Goal: Book appointment/travel/reservation

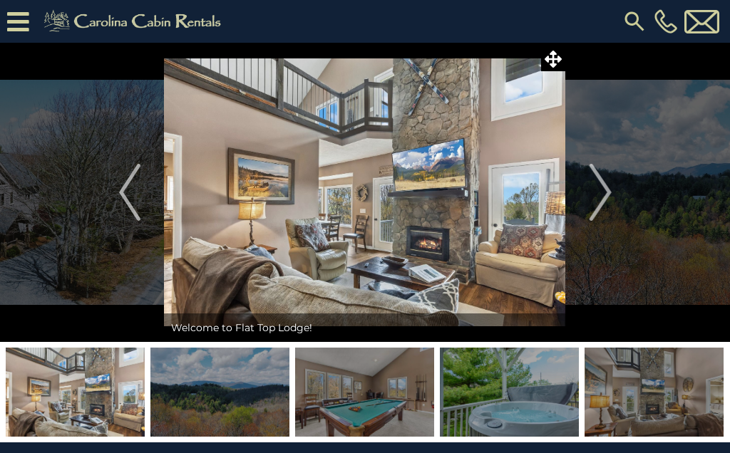
click at [15, 13] on icon at bounding box center [18, 21] width 22 height 25
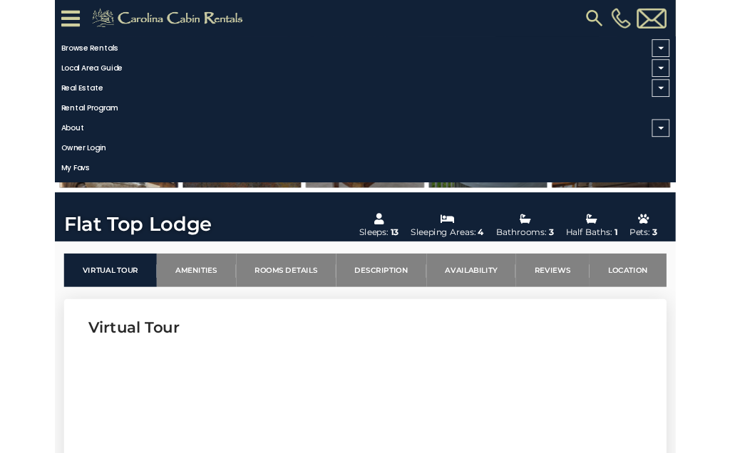
scroll to position [242, 0]
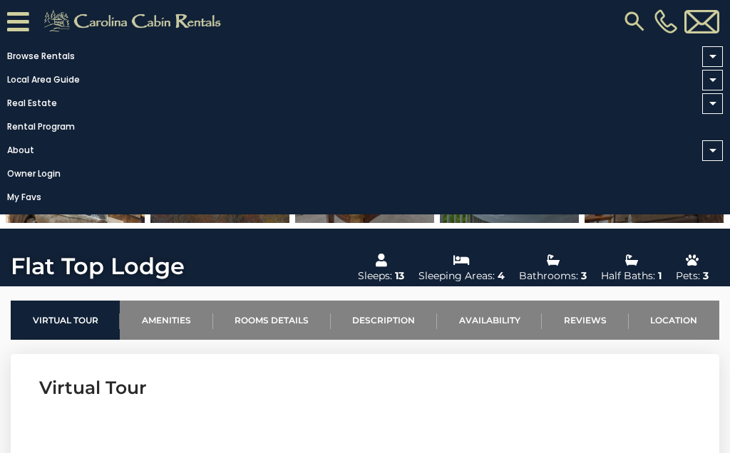
click at [58, 317] on link "Virtual Tour" at bounding box center [65, 320] width 109 height 39
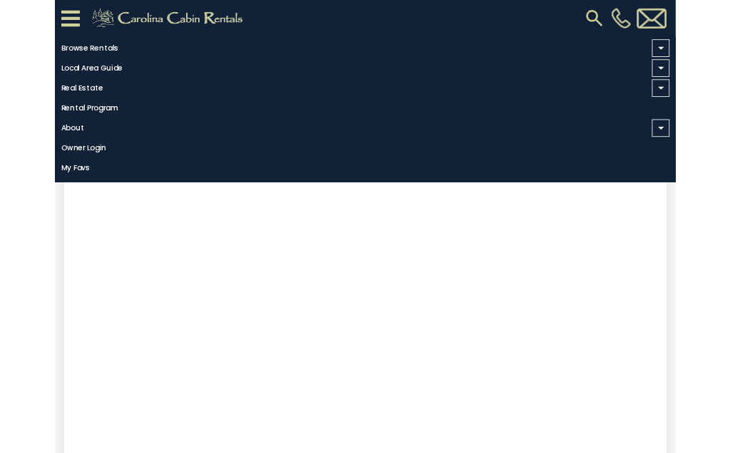
scroll to position [501, 0]
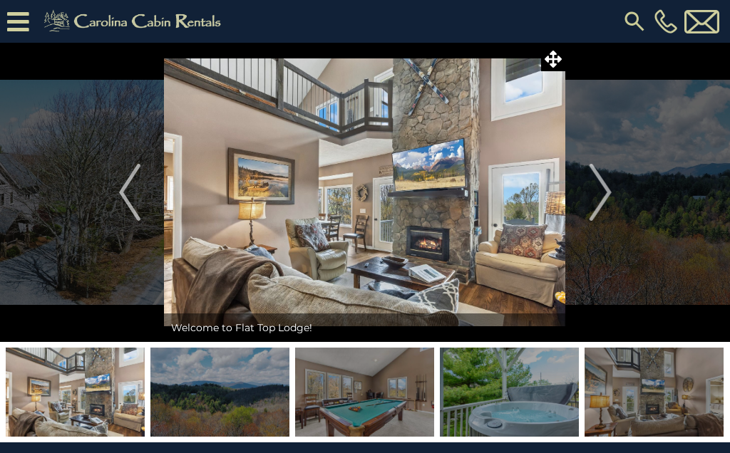
click at [331, 241] on img at bounding box center [364, 192] width 401 height 299
click at [595, 193] on img "Next" at bounding box center [599, 192] width 21 height 57
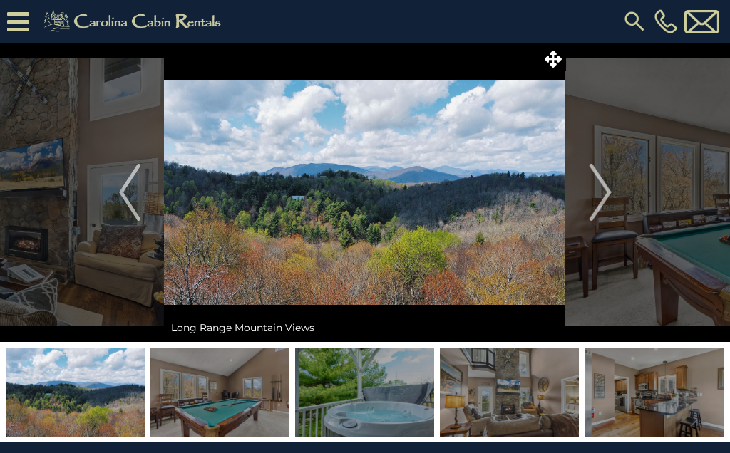
click at [594, 192] on img "Next" at bounding box center [599, 192] width 21 height 57
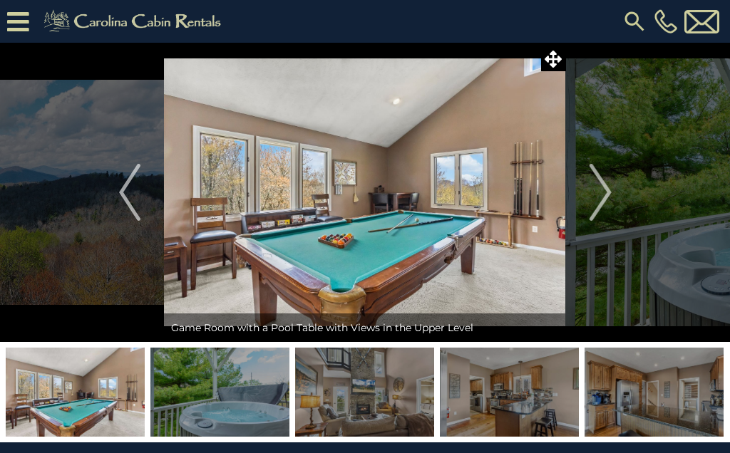
click at [493, 391] on img at bounding box center [509, 392] width 139 height 89
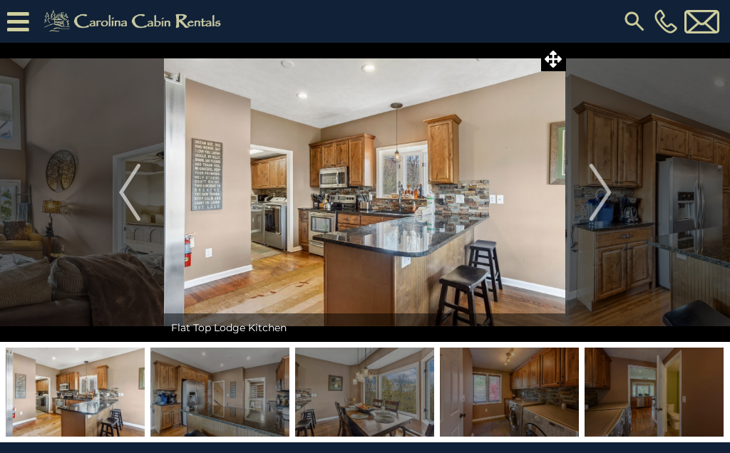
click at [511, 382] on img at bounding box center [509, 392] width 139 height 89
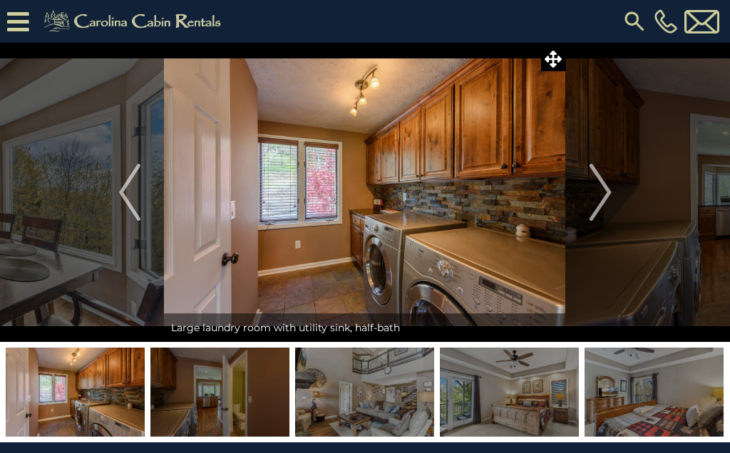
click at [646, 392] on img at bounding box center [653, 392] width 139 height 89
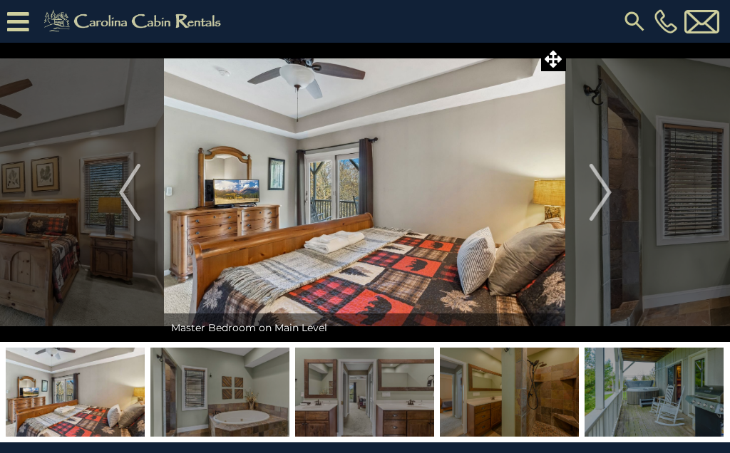
click at [595, 197] on img "Next" at bounding box center [599, 192] width 21 height 57
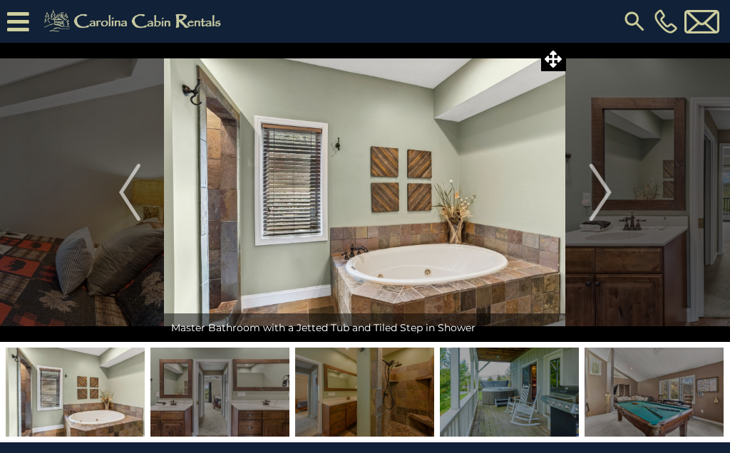
click at [591, 192] on img "Next" at bounding box center [599, 192] width 21 height 57
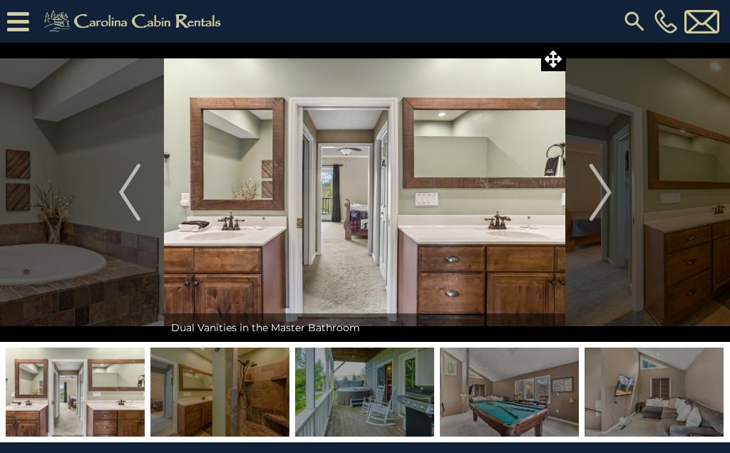
click at [587, 190] on button "Next" at bounding box center [600, 192] width 69 height 299
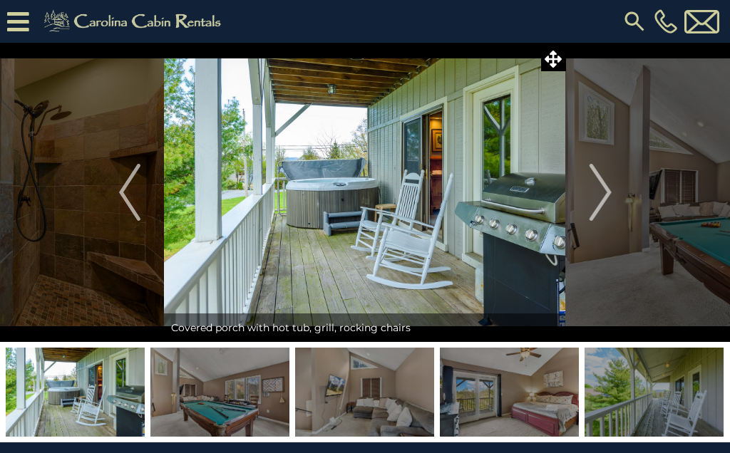
click at [493, 393] on img at bounding box center [509, 392] width 139 height 89
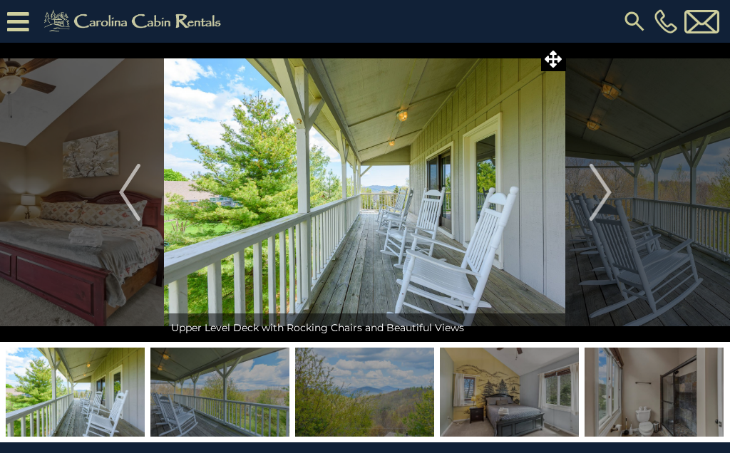
click at [453, 395] on img at bounding box center [509, 392] width 139 height 89
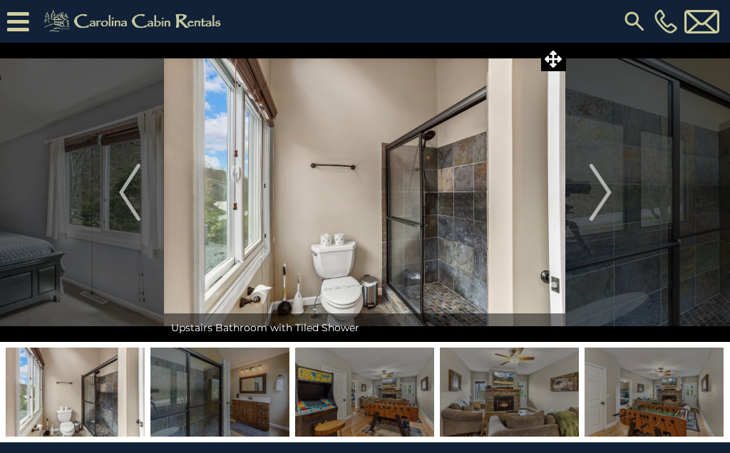
click at [22, 15] on icon at bounding box center [18, 21] width 22 height 25
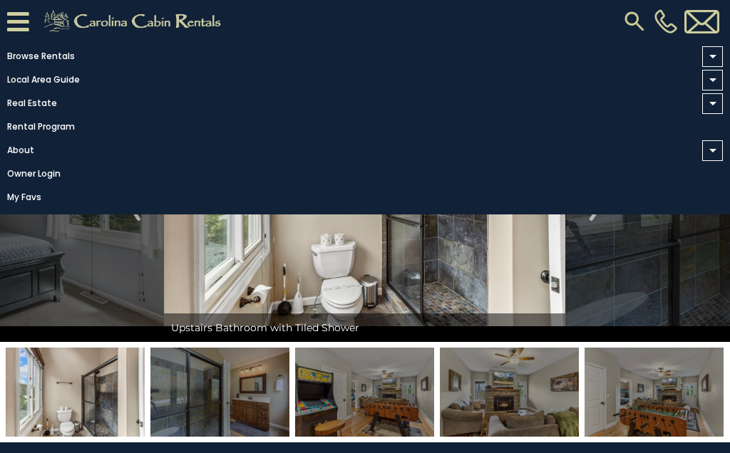
click at [38, 56] on link "Browse Rentals" at bounding box center [361, 56] width 723 height 20
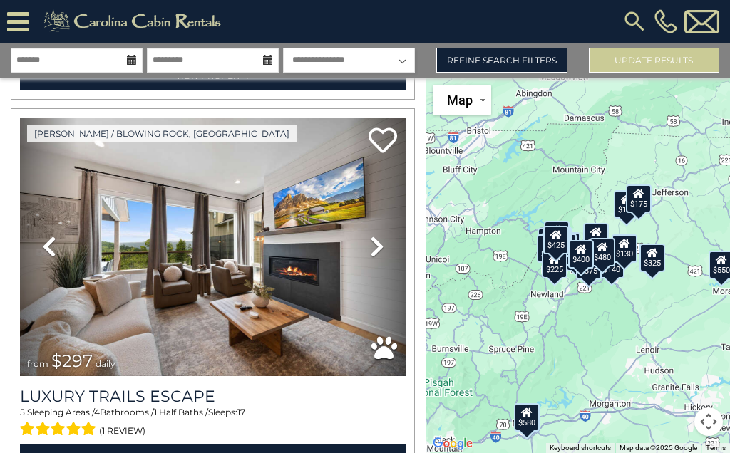
scroll to position [423, 0]
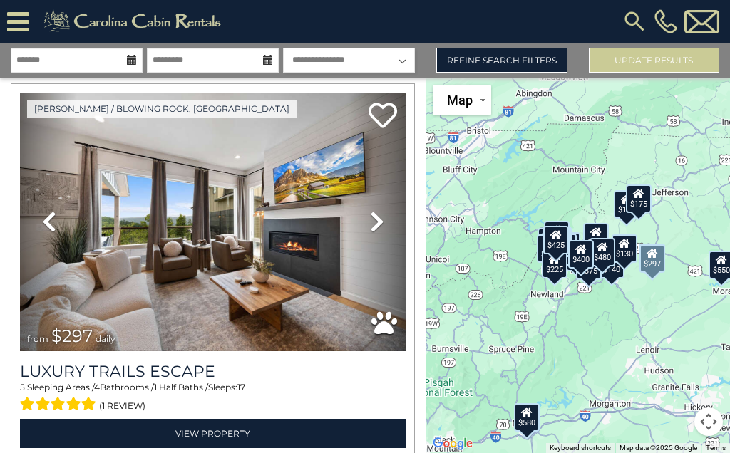
click at [165, 431] on link "View Property" at bounding box center [213, 433] width 386 height 29
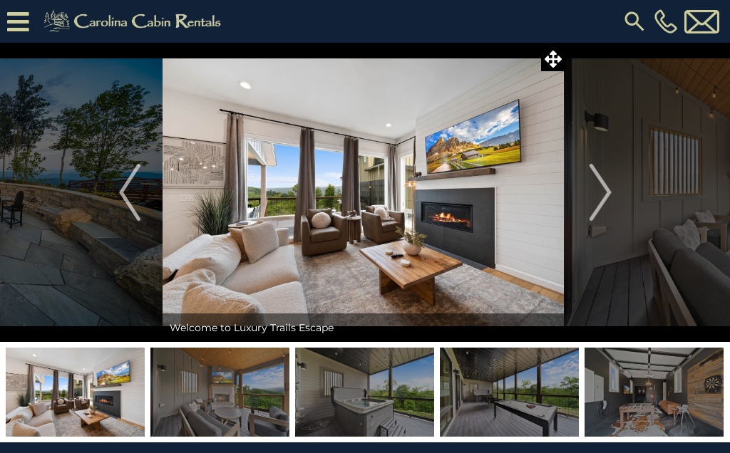
click at [19, 18] on icon at bounding box center [18, 21] width 22 height 25
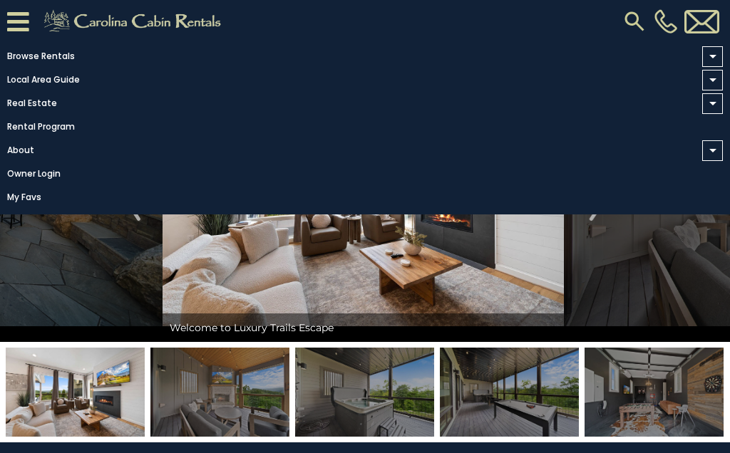
click at [33, 56] on link "Browse Rentals" at bounding box center [361, 56] width 723 height 20
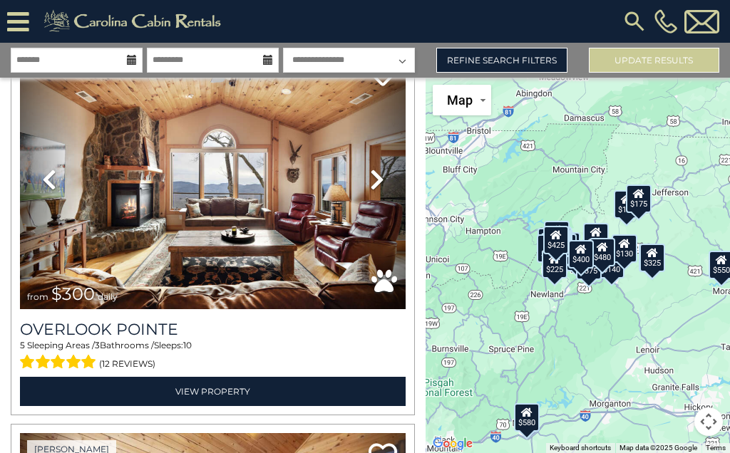
scroll to position [1229, 0]
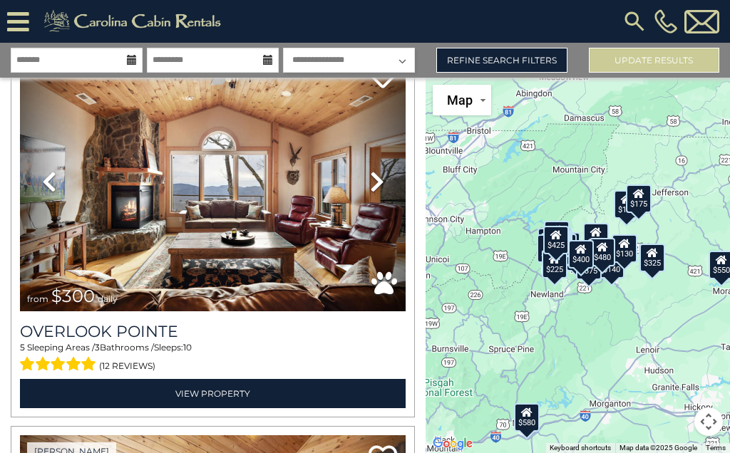
click at [171, 395] on link "View Property" at bounding box center [213, 393] width 386 height 29
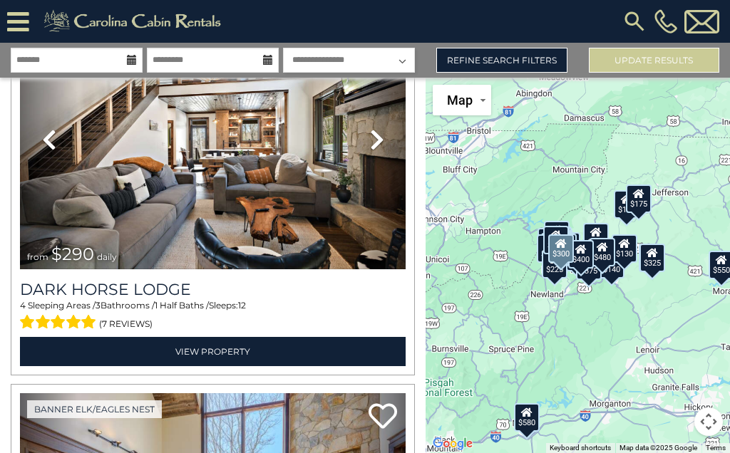
scroll to position [2063, 0]
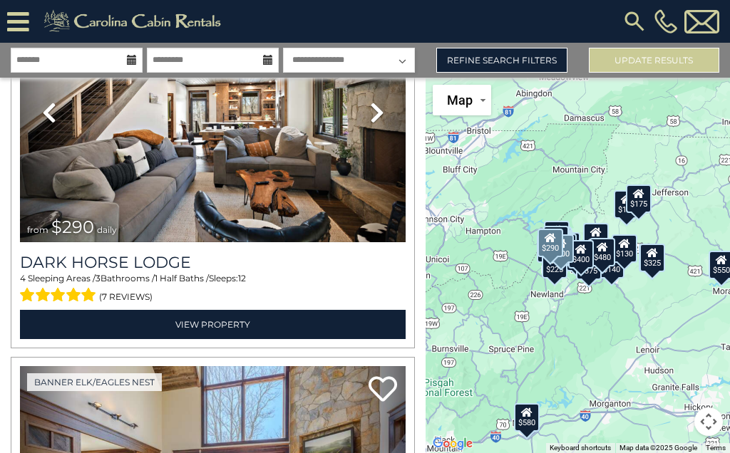
click at [147, 319] on link "View Property" at bounding box center [213, 324] width 386 height 29
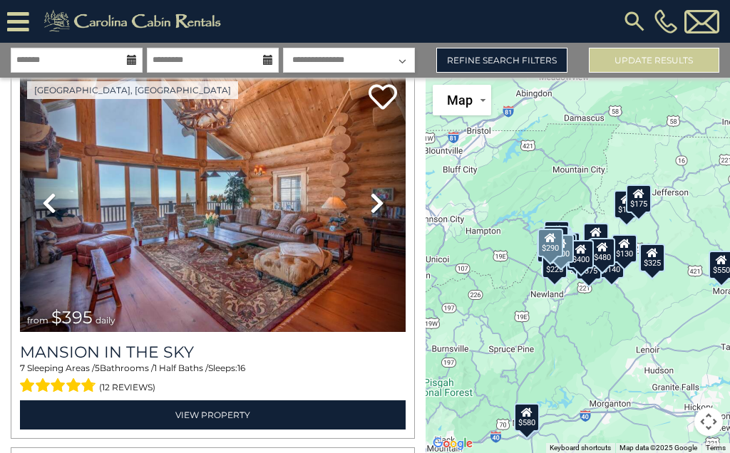
scroll to position [2738, 0]
click at [66, 410] on link "View Property" at bounding box center [213, 415] width 386 height 29
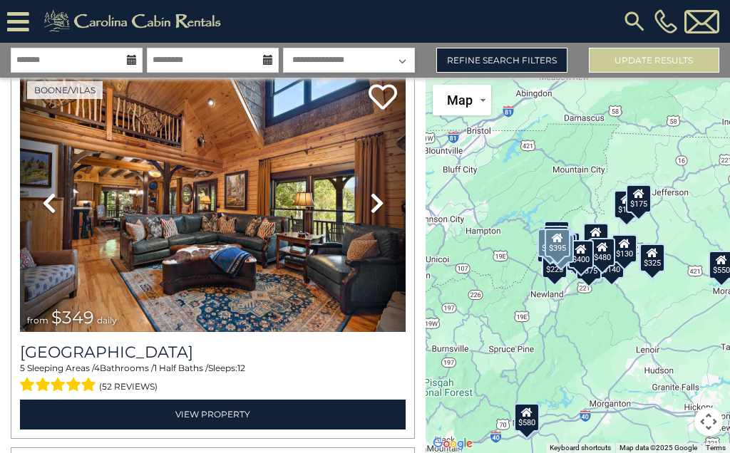
scroll to position [4652, 0]
click at [111, 411] on link "View Property" at bounding box center [213, 414] width 386 height 29
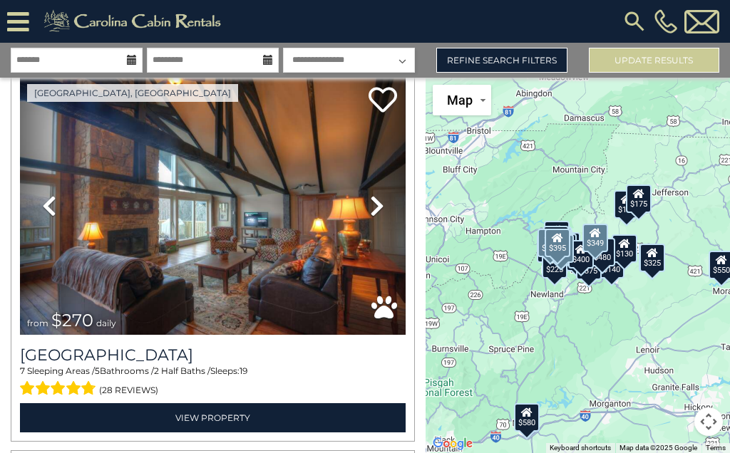
scroll to position [3117, 0]
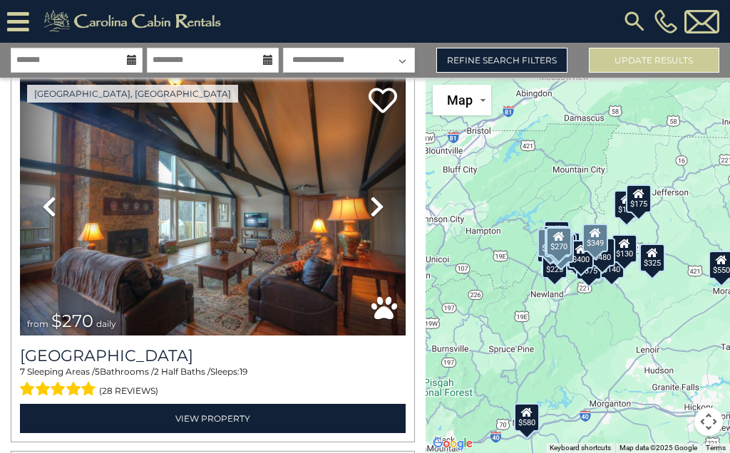
click at [128, 416] on link "View Property" at bounding box center [213, 418] width 386 height 29
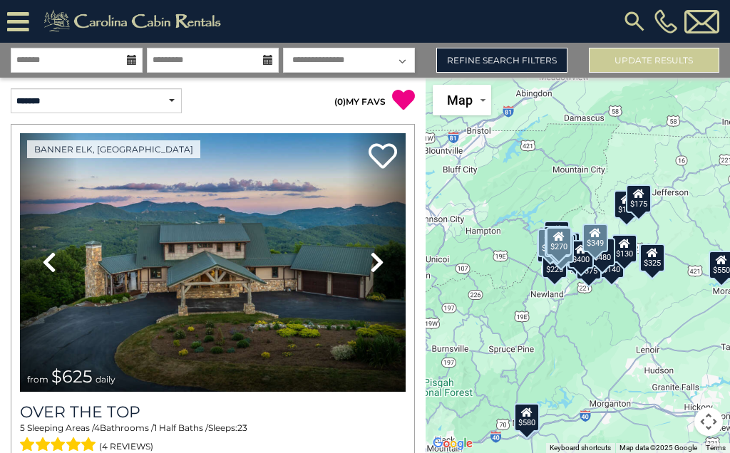
scroll to position [0, 0]
click at [163, 102] on select "**********" at bounding box center [96, 100] width 171 height 25
click at [123, 61] on input "text" at bounding box center [77, 60] width 132 height 25
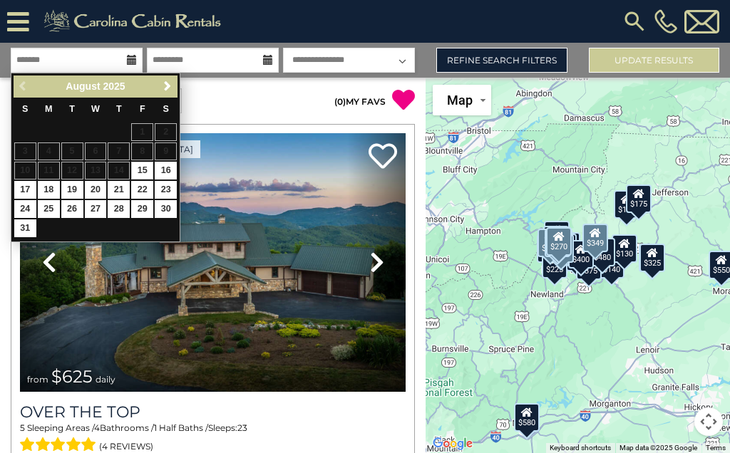
click at [162, 85] on span "Next" at bounding box center [167, 86] width 11 height 11
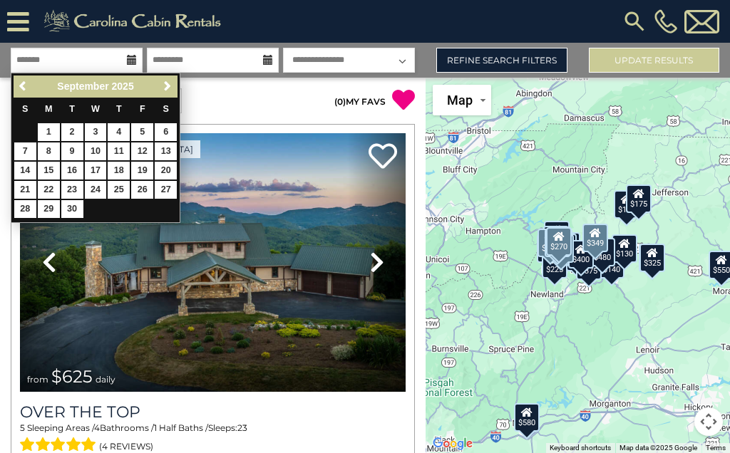
click at [162, 88] on span "Next" at bounding box center [167, 86] width 11 height 11
click at [114, 128] on link "2" at bounding box center [119, 132] width 22 height 18
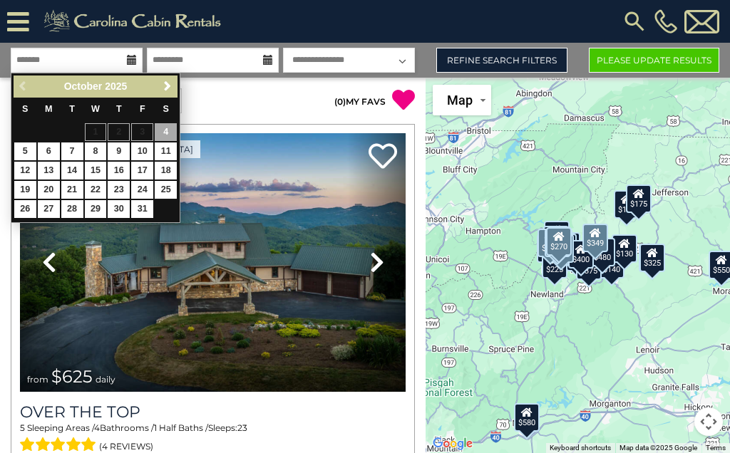
type input "*******"
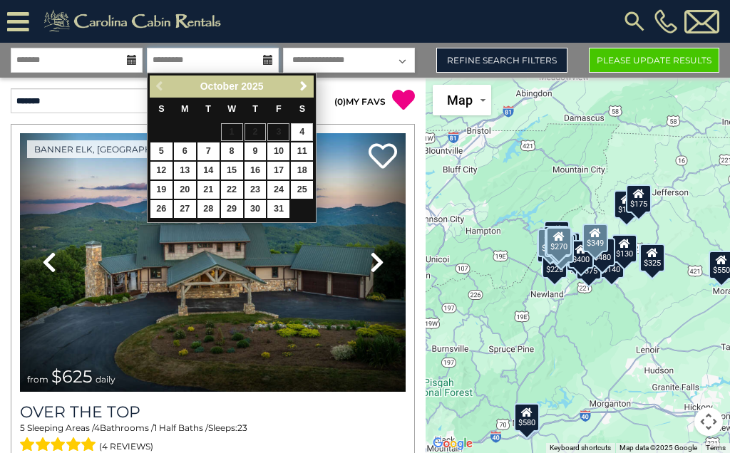
click at [262, 58] on input "text" at bounding box center [213, 60] width 132 height 25
click at [259, 57] on input "text" at bounding box center [213, 60] width 132 height 25
click at [158, 148] on link "5" at bounding box center [161, 152] width 22 height 18
type input "*******"
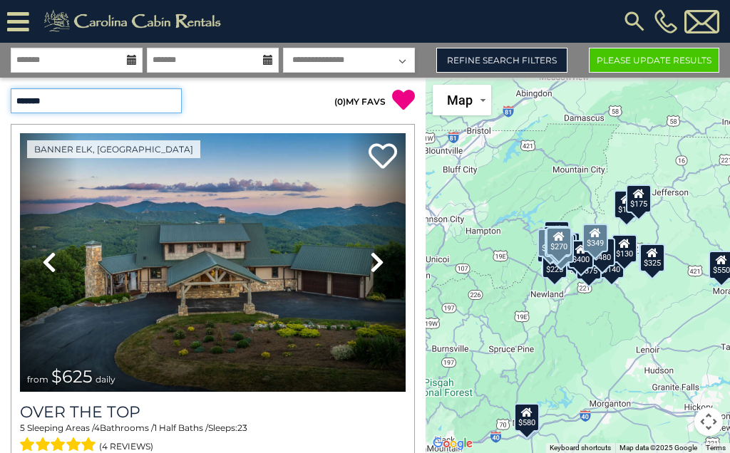
click at [167, 98] on select "**********" at bounding box center [96, 100] width 171 height 25
select select "**********"
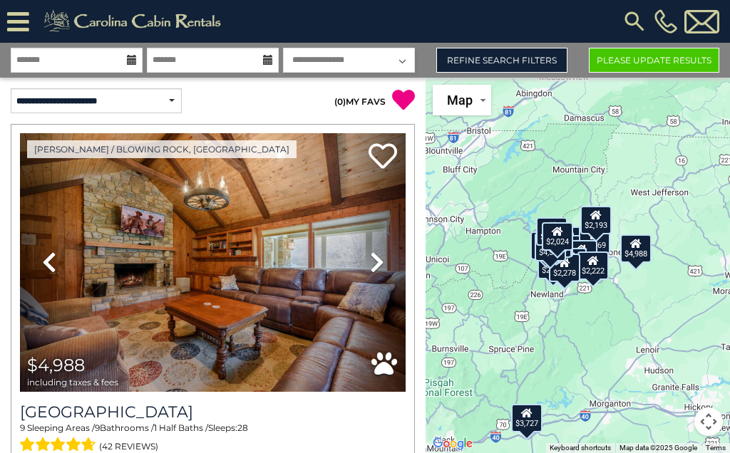
click at [654, 54] on button "Please Update Results" at bounding box center [654, 60] width 130 height 25
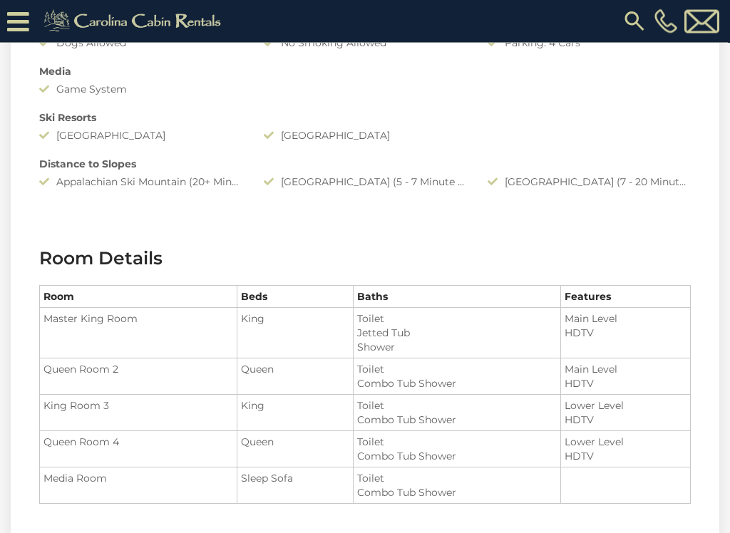
scroll to position [1416, 0]
click at [42, 368] on td "Queen Room 2" at bounding box center [138, 377] width 197 height 36
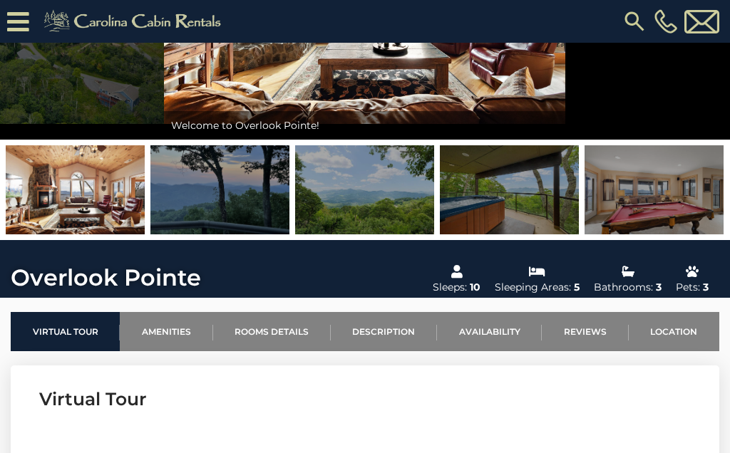
scroll to position [222, 0]
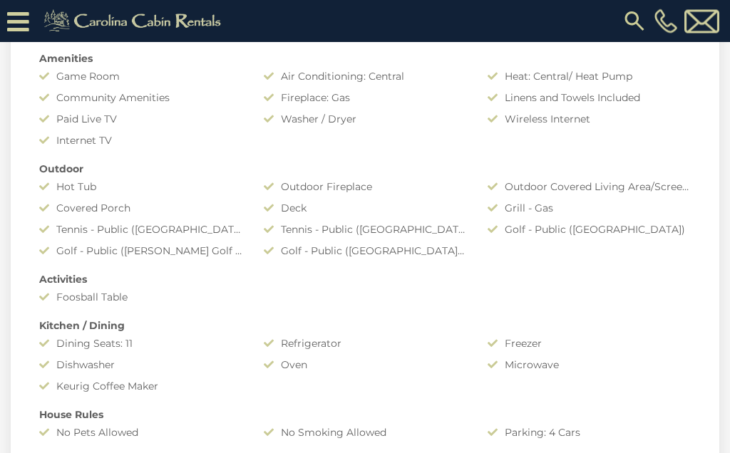
scroll to position [1034, 0]
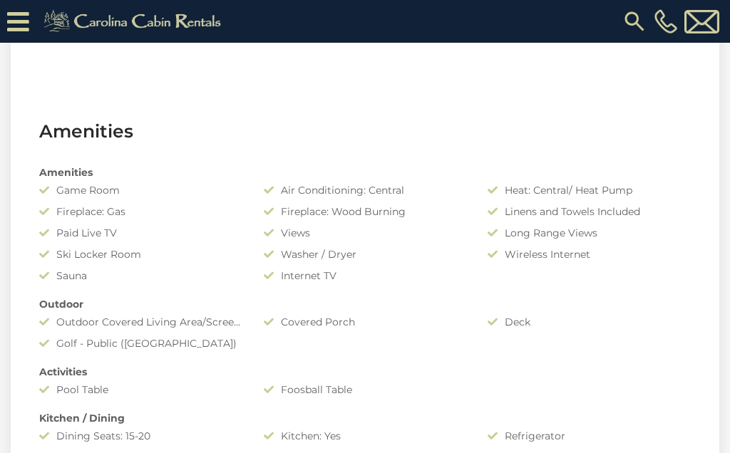
scroll to position [932, 0]
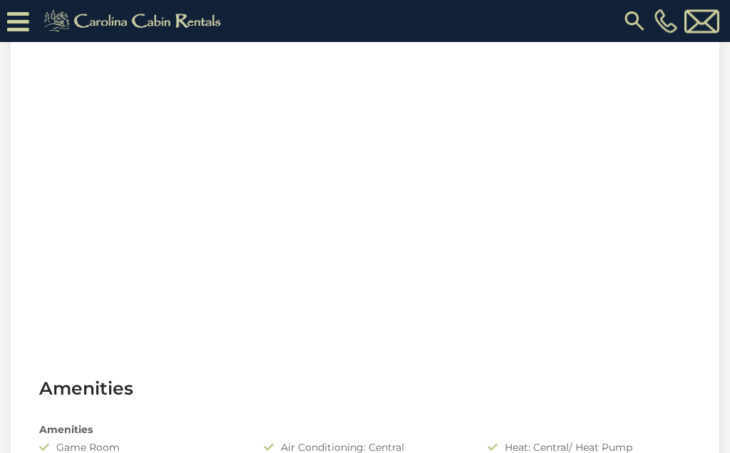
scroll to position [1014, 0]
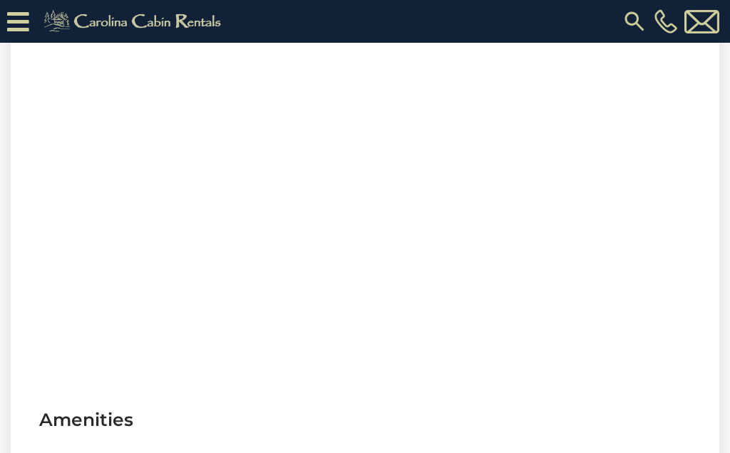
scroll to position [625, 0]
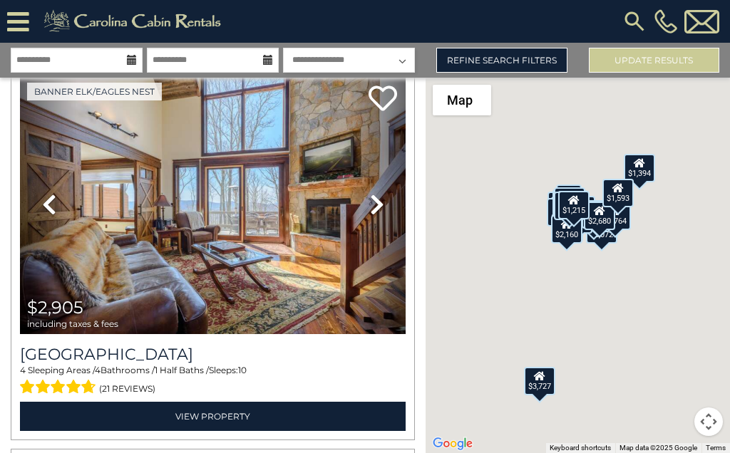
scroll to position [1998, 0]
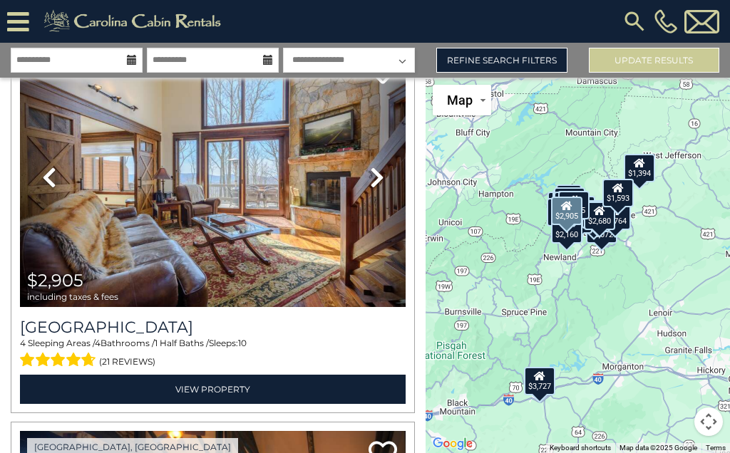
click at [124, 386] on link "View Property" at bounding box center [213, 389] width 386 height 29
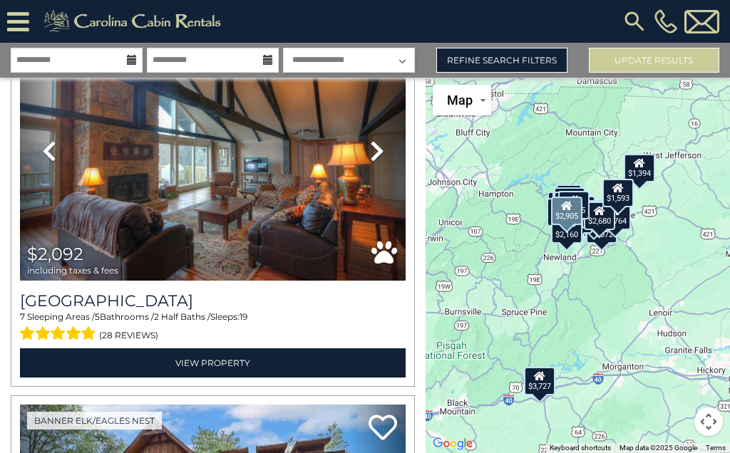
scroll to position [2408, 0]
click at [147, 362] on link "View Property" at bounding box center [213, 363] width 386 height 29
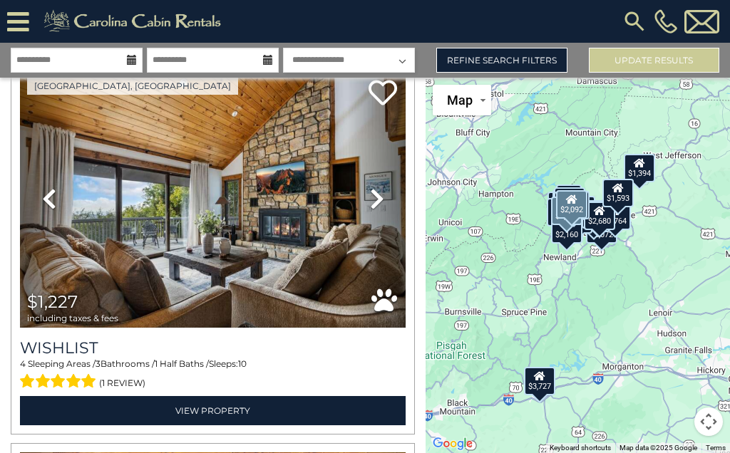
scroll to position [3122, 0]
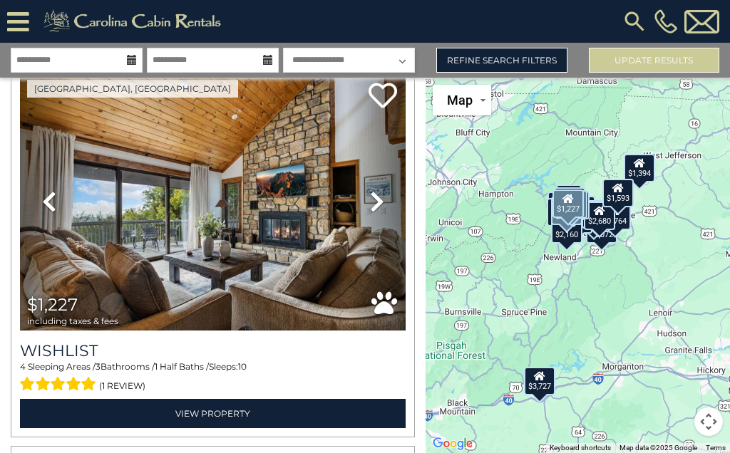
click at [123, 409] on link "View Property" at bounding box center [213, 413] width 386 height 29
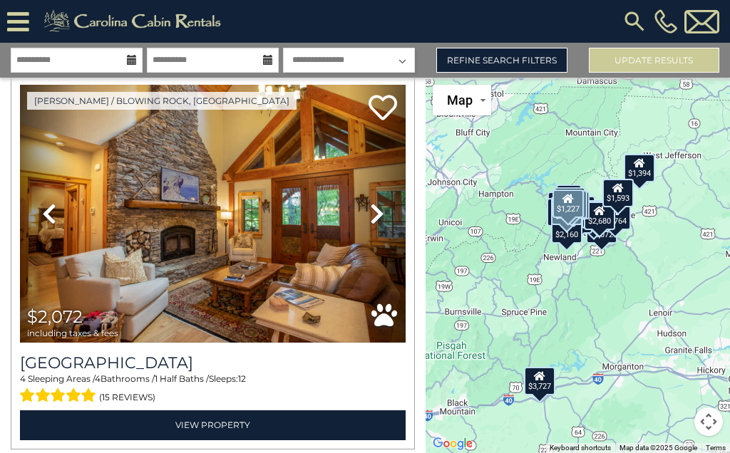
scroll to position [5419, 0]
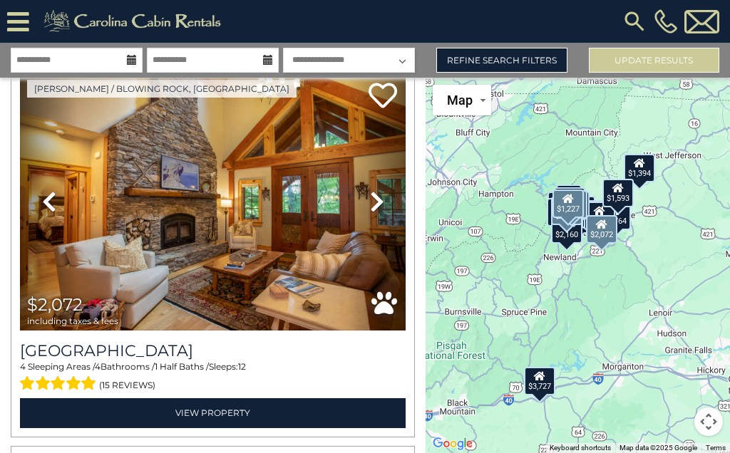
click at [133, 408] on link "View Property" at bounding box center [213, 412] width 386 height 29
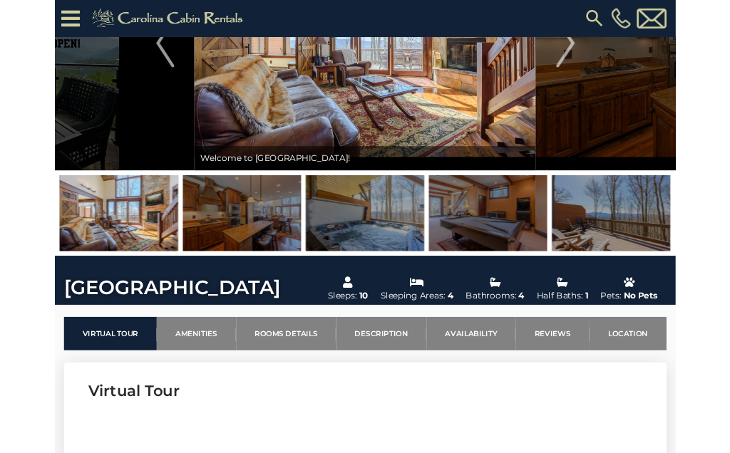
scroll to position [169, 0]
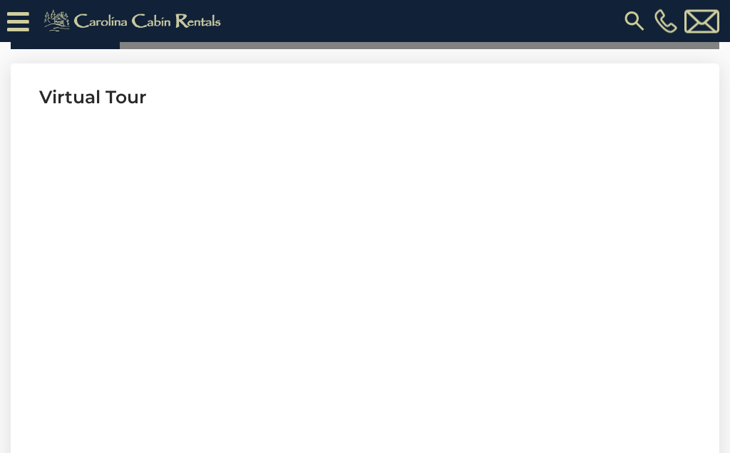
scroll to position [533, 0]
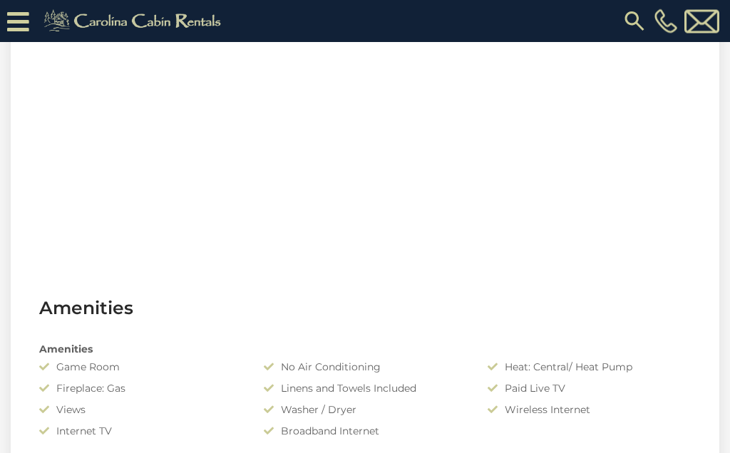
scroll to position [751, 0]
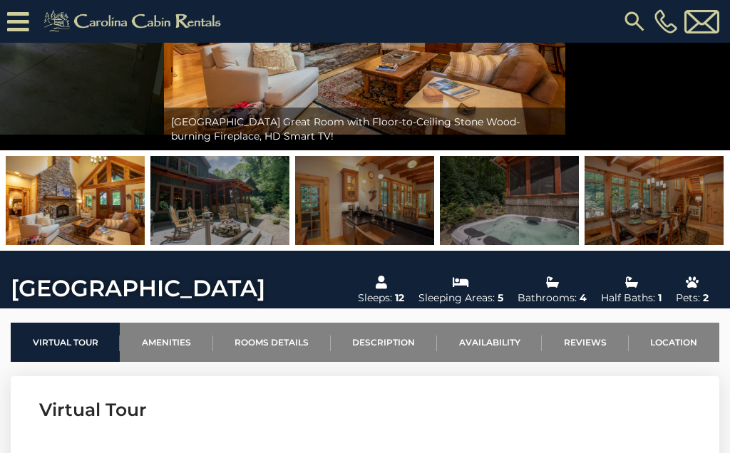
scroll to position [216, 0]
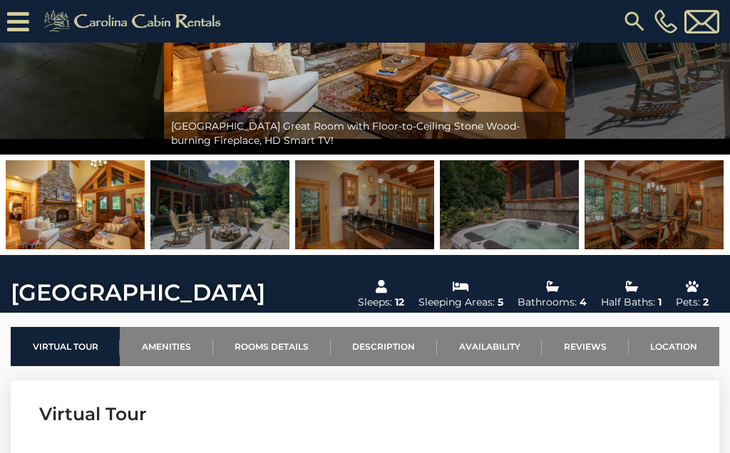
click at [193, 210] on img at bounding box center [219, 204] width 139 height 89
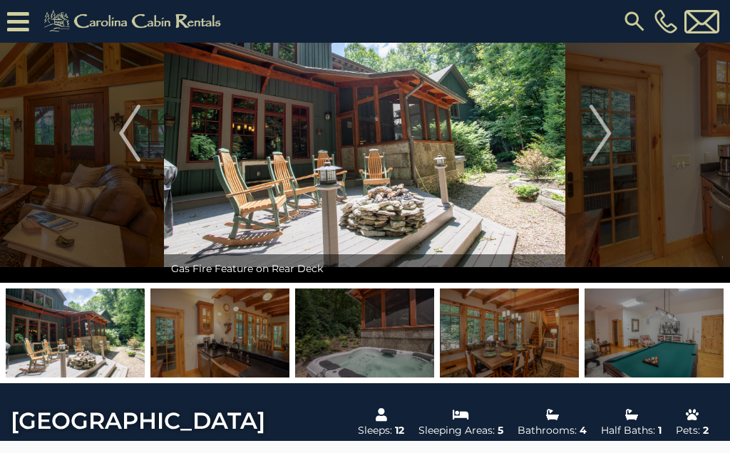
scroll to position [85, 0]
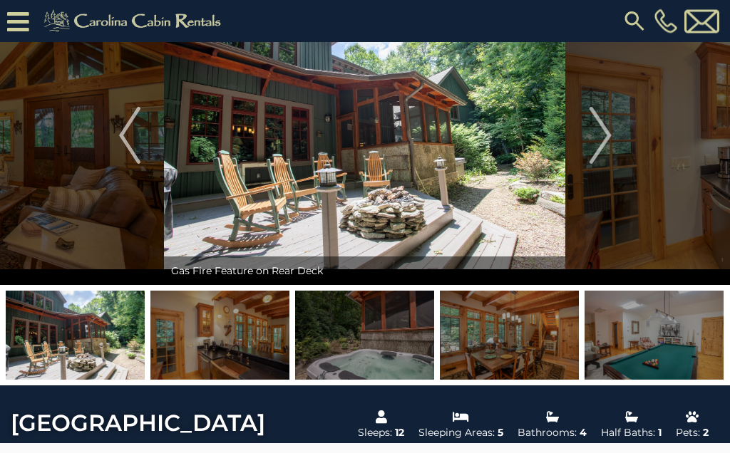
click at [703, 21] on img at bounding box center [701, 22] width 35 height 24
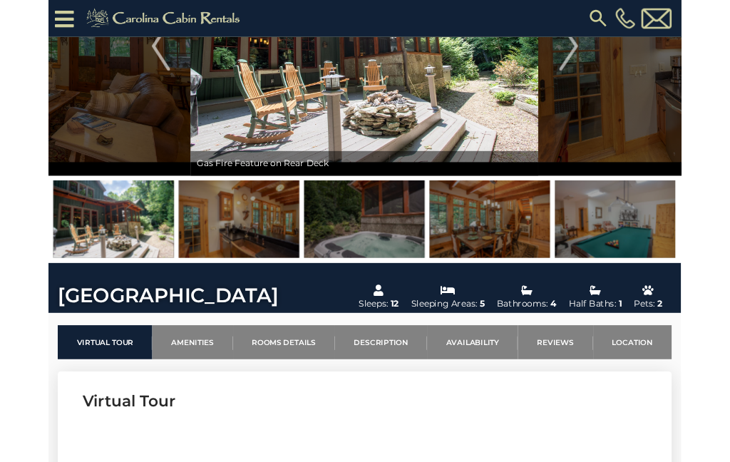
scroll to position [208, 0]
